Goal: Navigation & Orientation: Find specific page/section

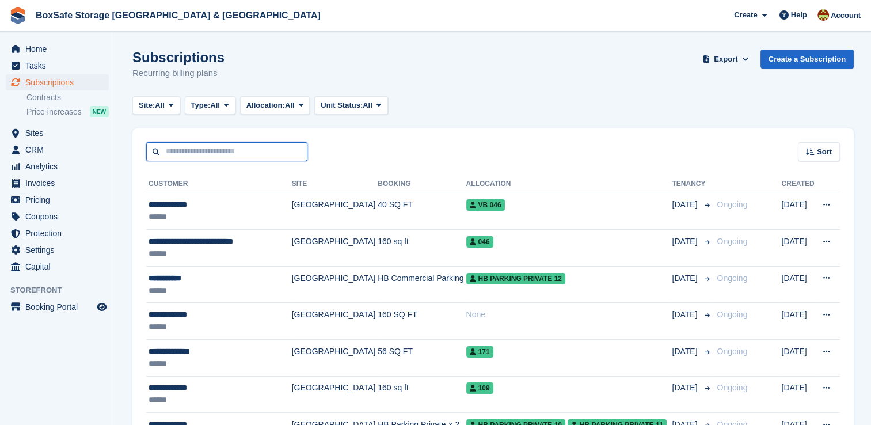
click at [210, 151] on input "text" at bounding box center [226, 151] width 161 height 19
click at [235, 145] on input "text" at bounding box center [226, 151] width 161 height 19
click at [237, 151] on input "text" at bounding box center [226, 151] width 161 height 19
click at [51, 50] on span "Home" at bounding box center [59, 49] width 69 height 16
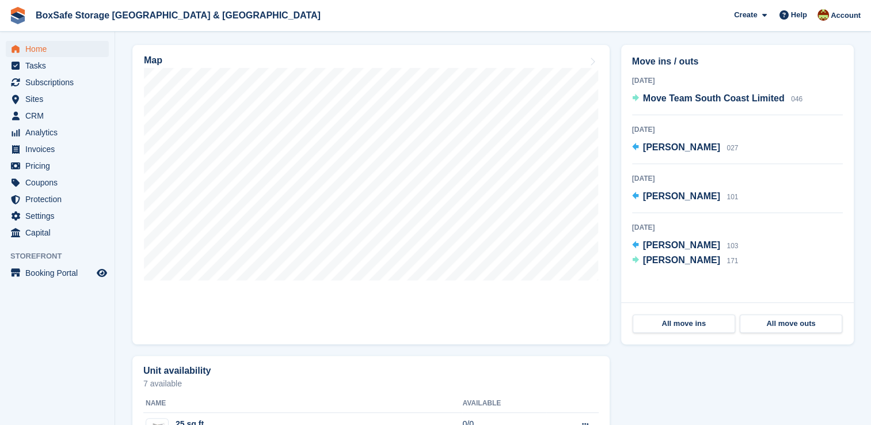
scroll to position [335, 0]
